Goal: Find contact information: Find contact information

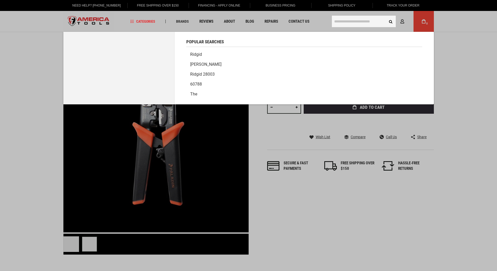
click at [344, 24] on input "text" at bounding box center [364, 21] width 64 height 11
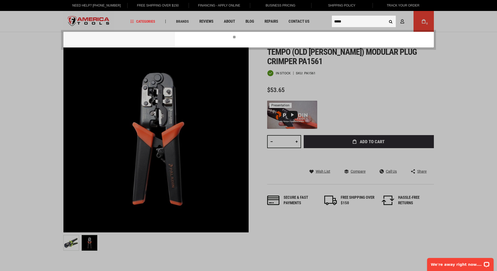
type input "*****"
click at [386, 16] on button "Search" at bounding box center [391, 21] width 10 height 10
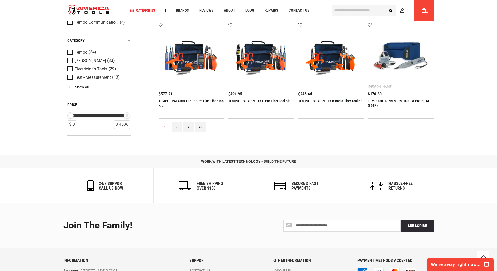
scroll to position [626, 0]
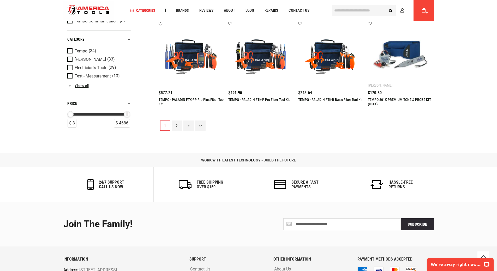
click at [179, 127] on link "2" at bounding box center [177, 126] width 10 height 10
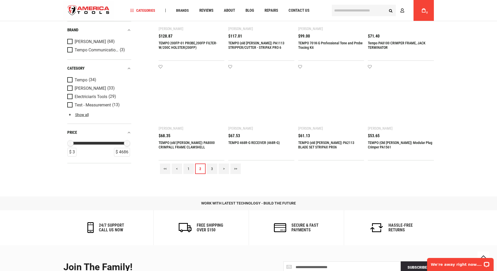
scroll to position [574, 0]
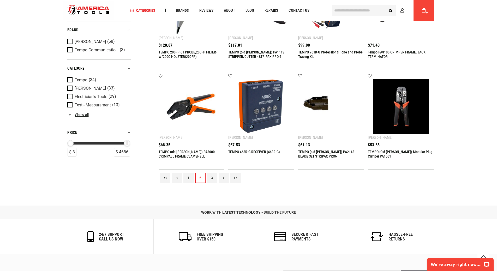
click at [213, 177] on link "3" at bounding box center [212, 178] width 10 height 10
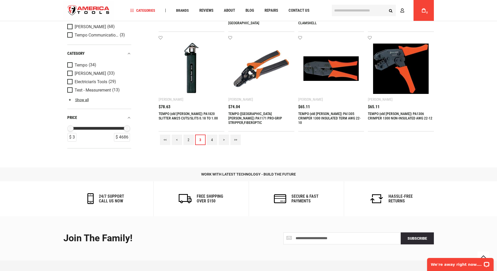
scroll to position [626, 0]
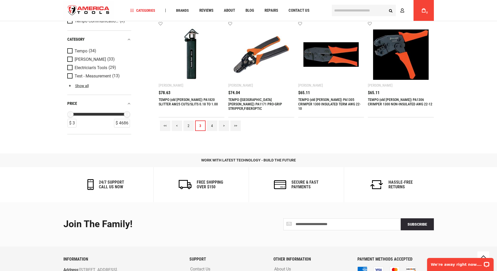
click at [211, 125] on link "4" at bounding box center [212, 126] width 10 height 10
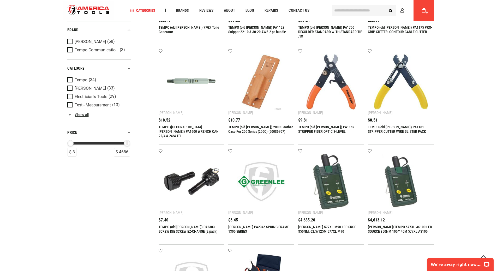
scroll to position [183, 0]
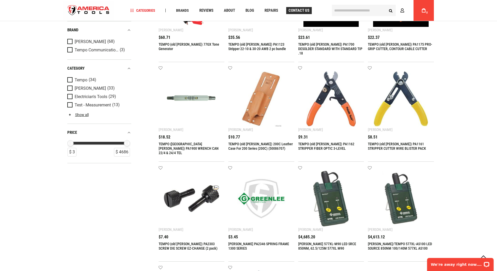
click at [297, 11] on span "Contact Us" at bounding box center [299, 11] width 21 height 4
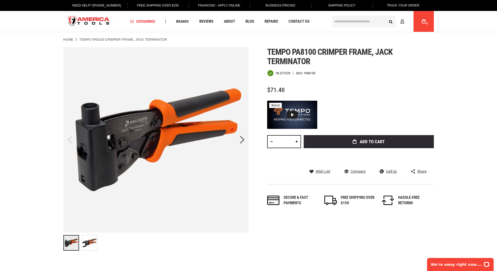
click at [90, 243] on img "Tempo PA8100 CRIMPER FRAME, JACK TERMINATOR" at bounding box center [89, 242] width 15 height 15
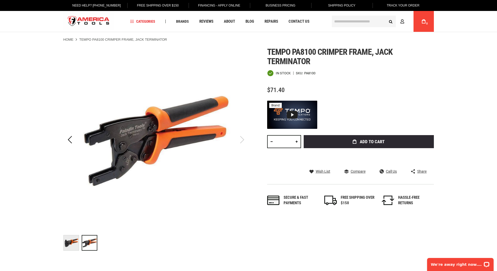
click at [67, 242] on img "Tempo PA8100 CRIMPER FRAME, JACK TERMINATOR" at bounding box center [71, 242] width 15 height 15
